Goal: Understand process/instructions

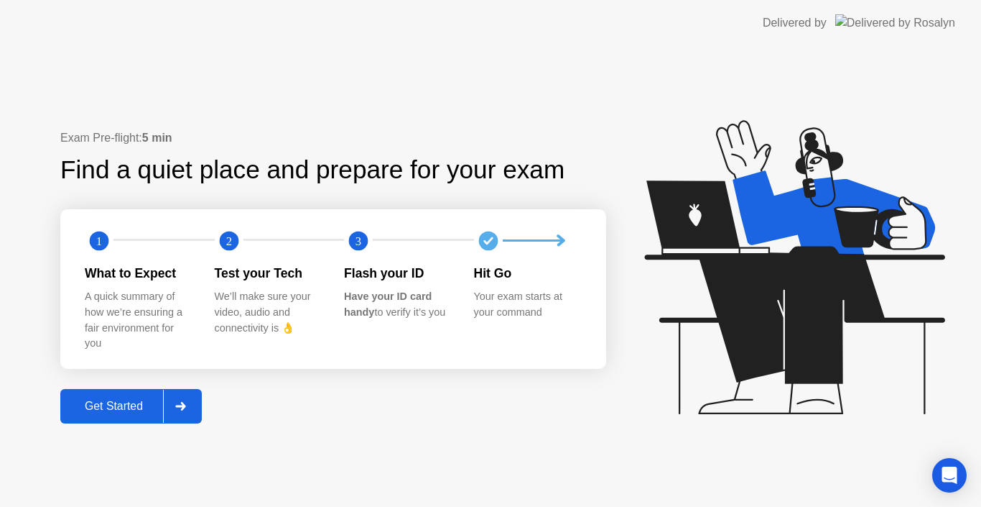
click at [111, 420] on button "Get Started" at bounding box center [131, 406] width 142 height 34
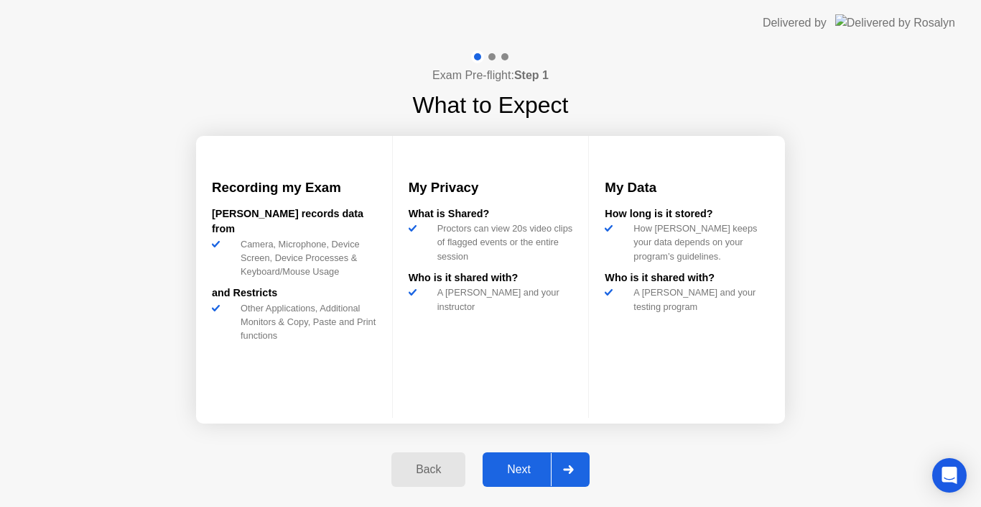
click at [517, 468] on div "Next" at bounding box center [519, 469] width 64 height 13
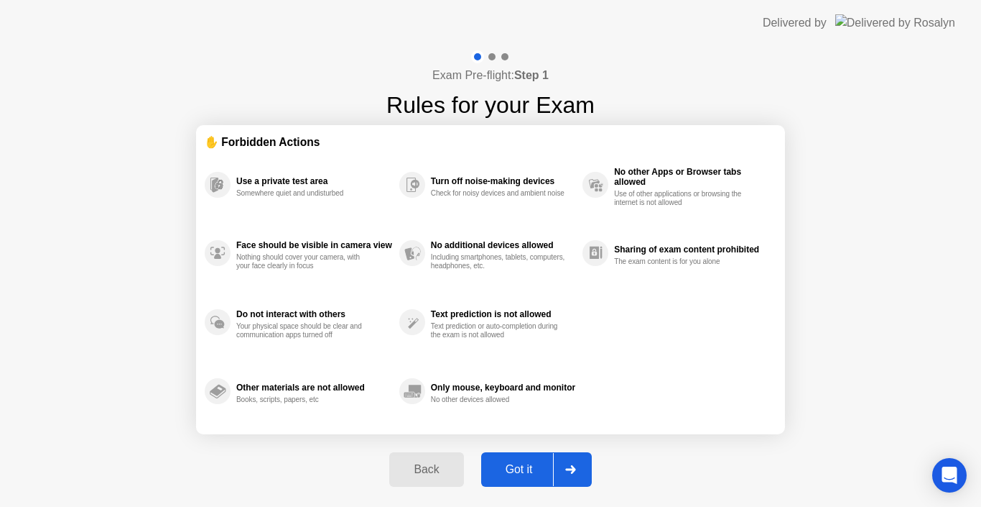
click at [517, 468] on div "Got it" at bounding box center [520, 469] width 68 height 13
select select "Available cameras"
select select "Available speakers"
select select "Available microphones"
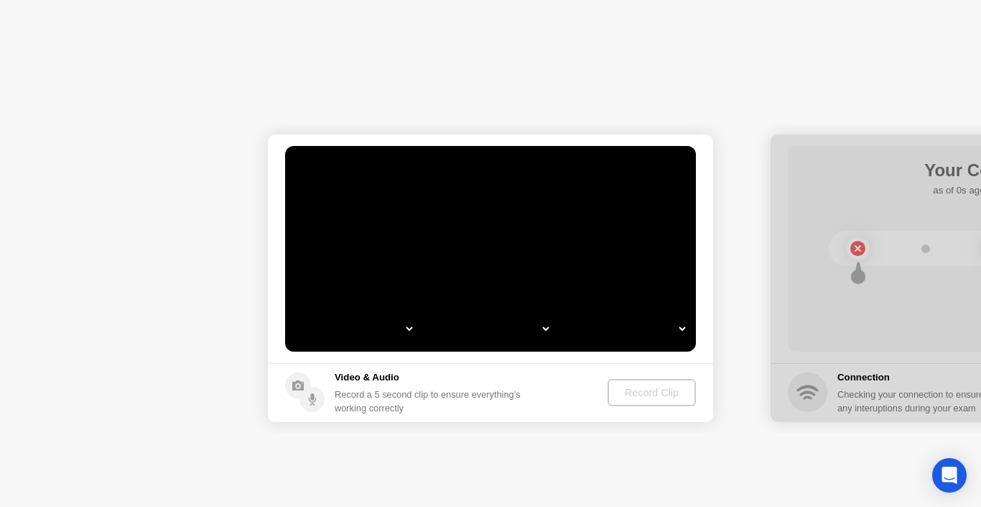
select select "*"
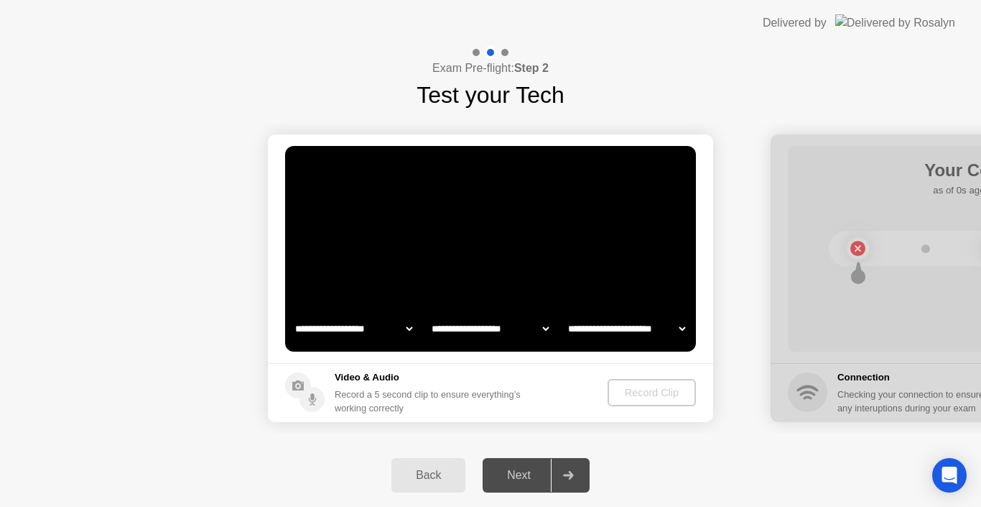
select select "**********"
select select "*******"
click at [655, 394] on div "Record Clip" at bounding box center [652, 392] width 77 height 11
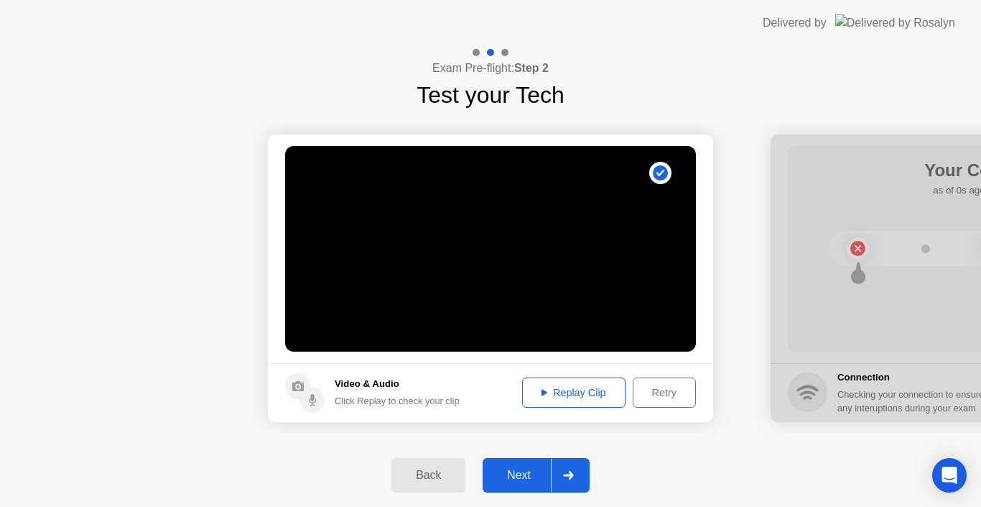
click at [528, 477] on div "Next" at bounding box center [519, 474] width 64 height 13
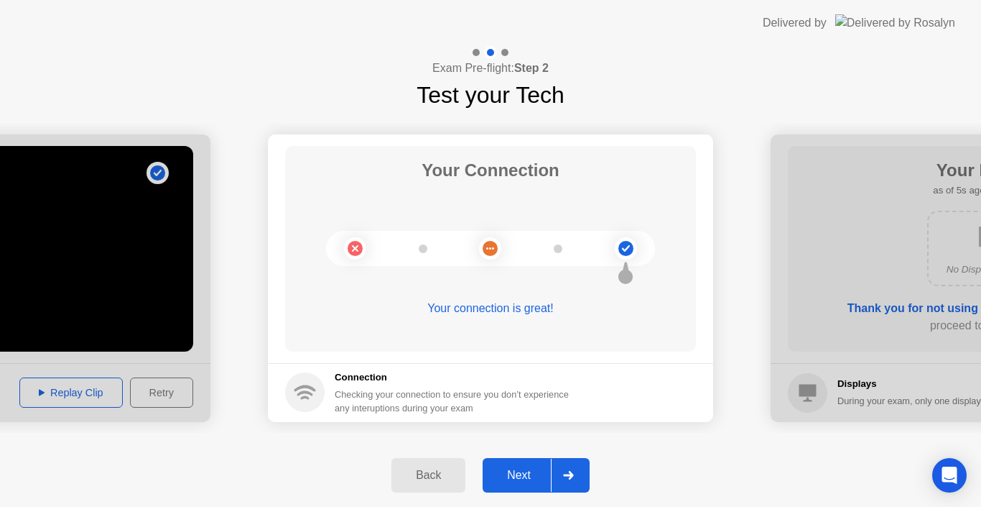
click at [530, 480] on div "Next" at bounding box center [519, 474] width 64 height 13
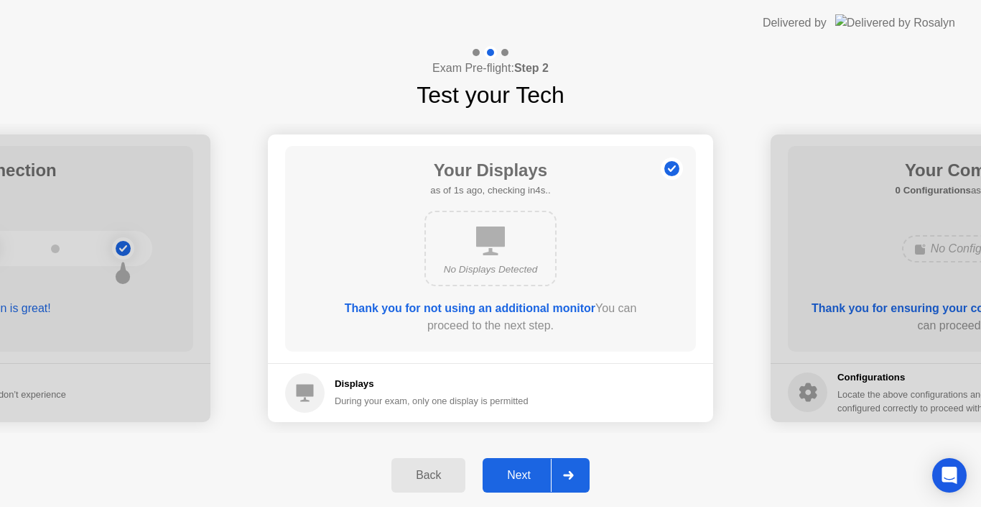
click at [526, 474] on div "Next" at bounding box center [519, 474] width 64 height 13
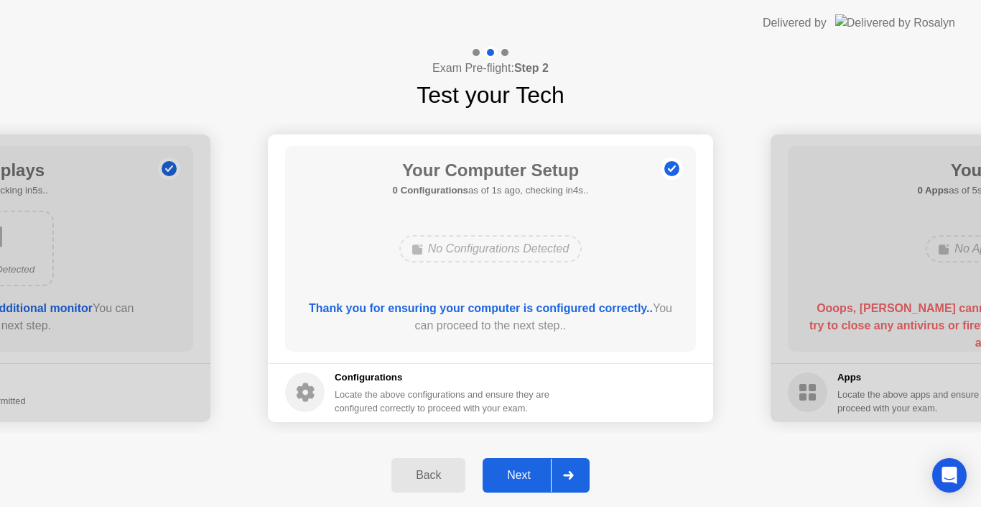
click at [526, 475] on div "Next" at bounding box center [519, 474] width 64 height 13
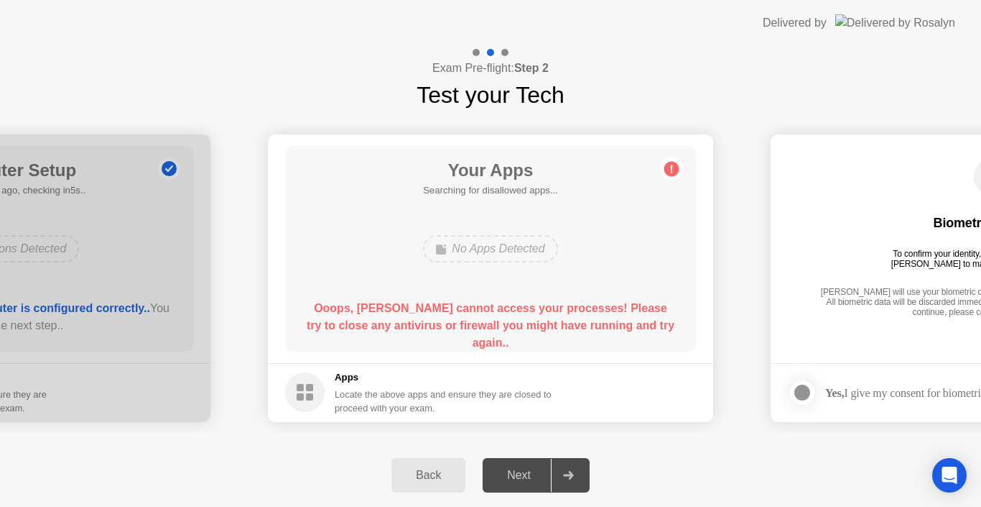
click at [334, 302] on b "Ooops, [PERSON_NAME] cannot access your processes! Please try to close any anti…" at bounding box center [491, 325] width 368 height 47
click at [510, 376] on h5 "Apps" at bounding box center [444, 377] width 218 height 14
drag, startPoint x: 578, startPoint y: 389, endPoint x: 554, endPoint y: 399, distance: 26.7
click at [573, 390] on footer "Apps Locate the above apps and ensure they are closed to proceed with your exam." at bounding box center [490, 392] width 445 height 59
